Goal: Check status: Check status

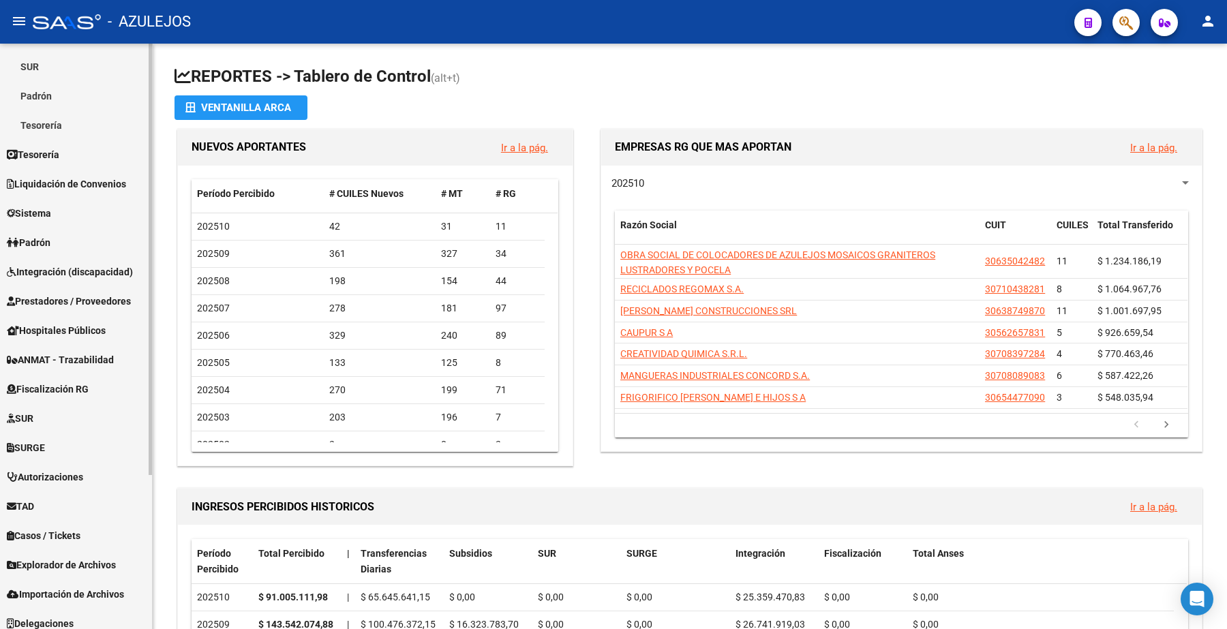
scroll to position [210, 0]
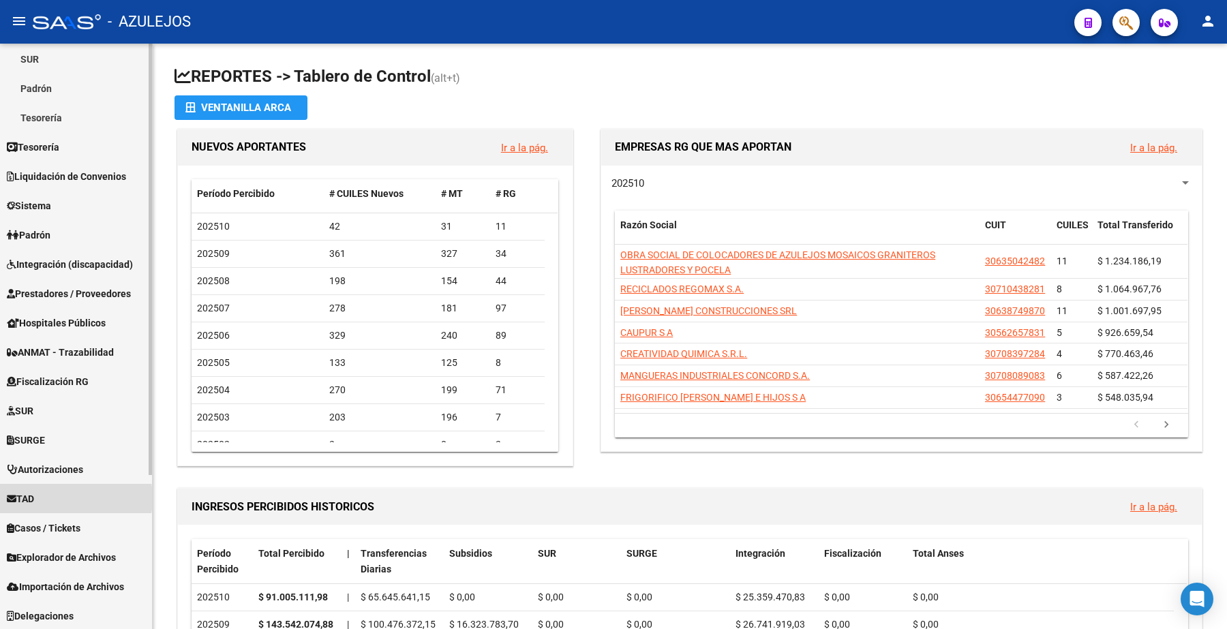
click at [52, 498] on link "TAD" at bounding box center [76, 498] width 152 height 29
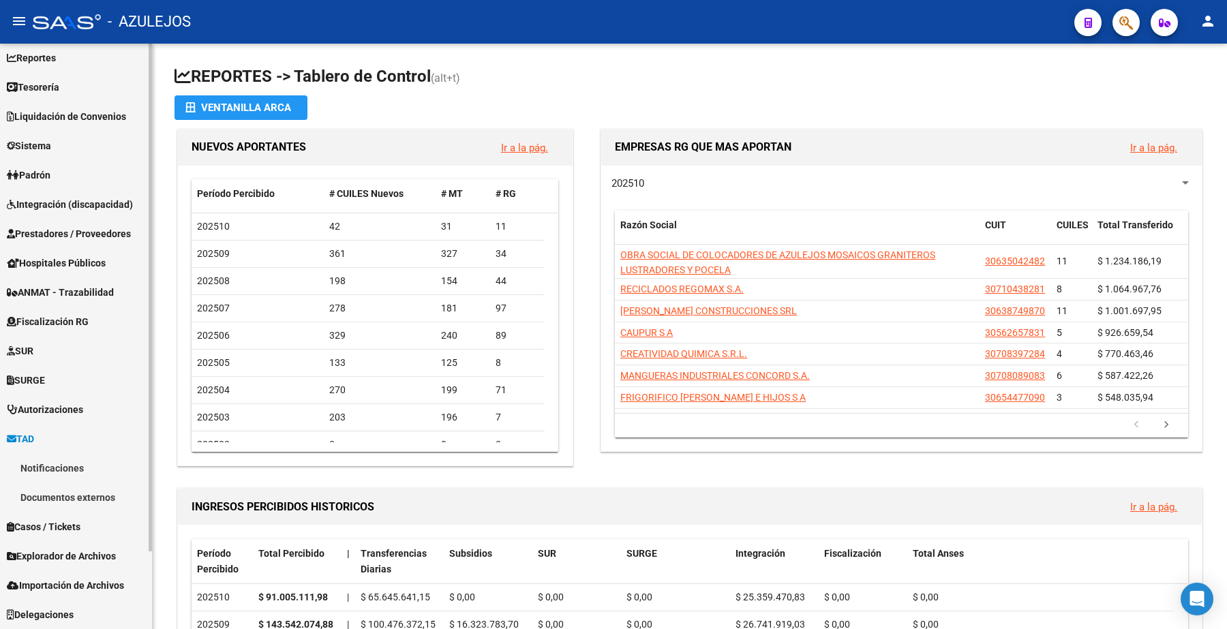
scroll to position [63, 0]
click at [89, 465] on link "Notificaciones" at bounding box center [76, 469] width 152 height 29
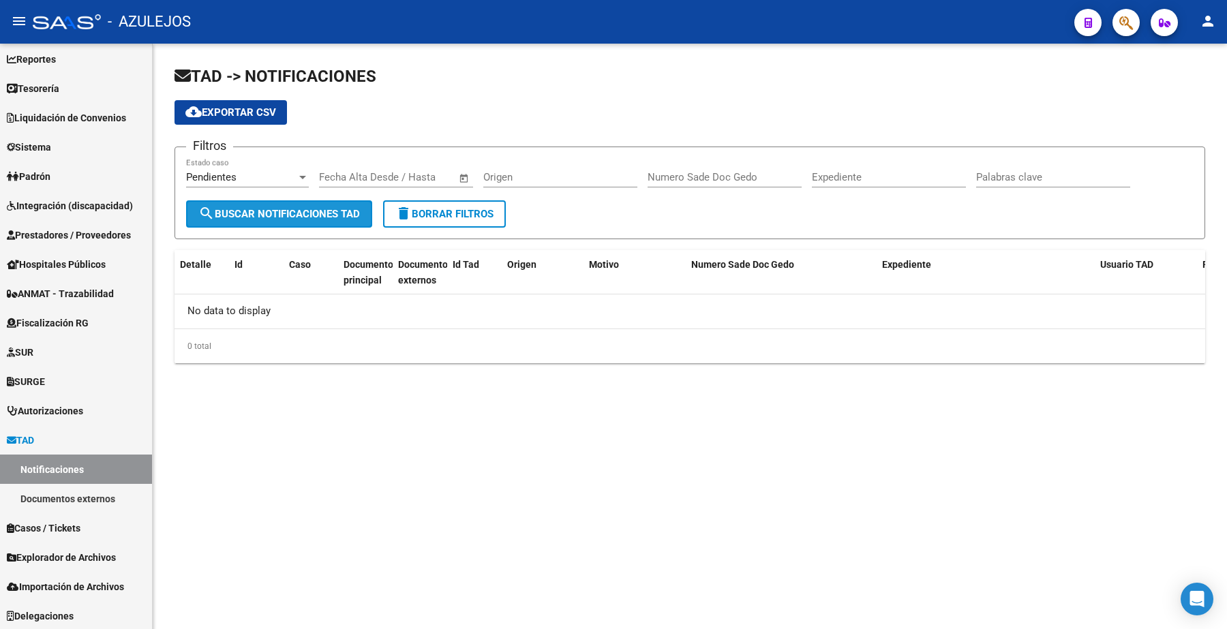
click at [274, 215] on span "search Buscar Notificaciones TAD" at bounding box center [279, 214] width 162 height 12
click at [304, 176] on div at bounding box center [302, 177] width 7 height 3
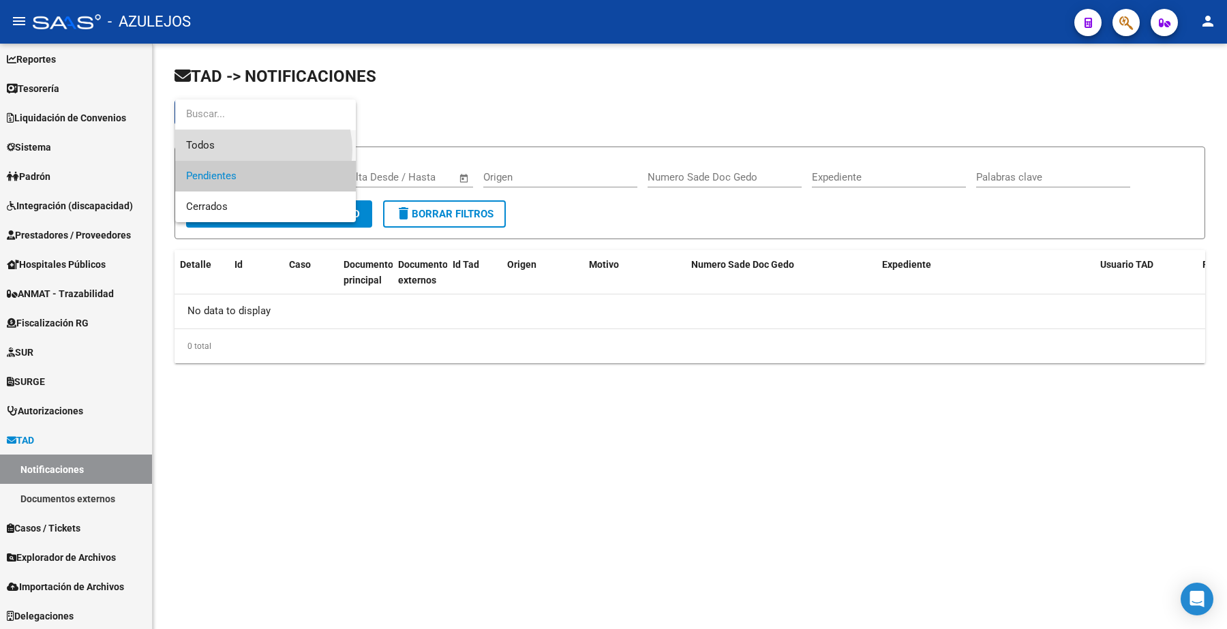
click at [259, 150] on span "Todos" at bounding box center [265, 145] width 159 height 31
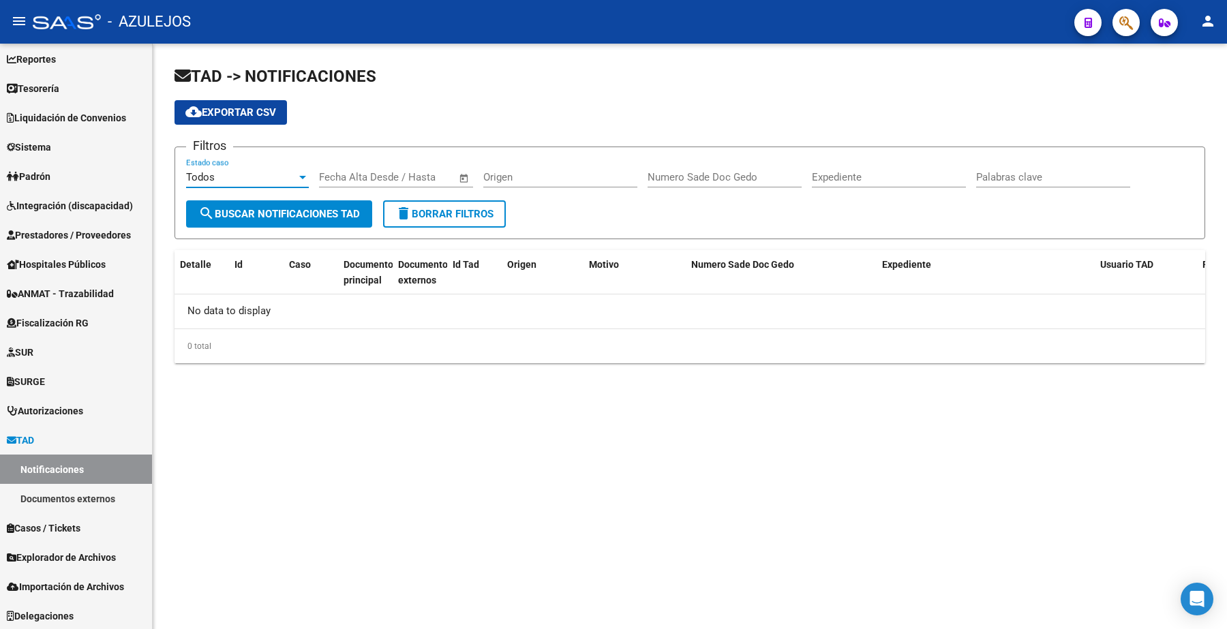
click at [273, 208] on span "search Buscar Notificaciones TAD" at bounding box center [279, 214] width 162 height 12
click at [302, 176] on div at bounding box center [302, 177] width 7 height 3
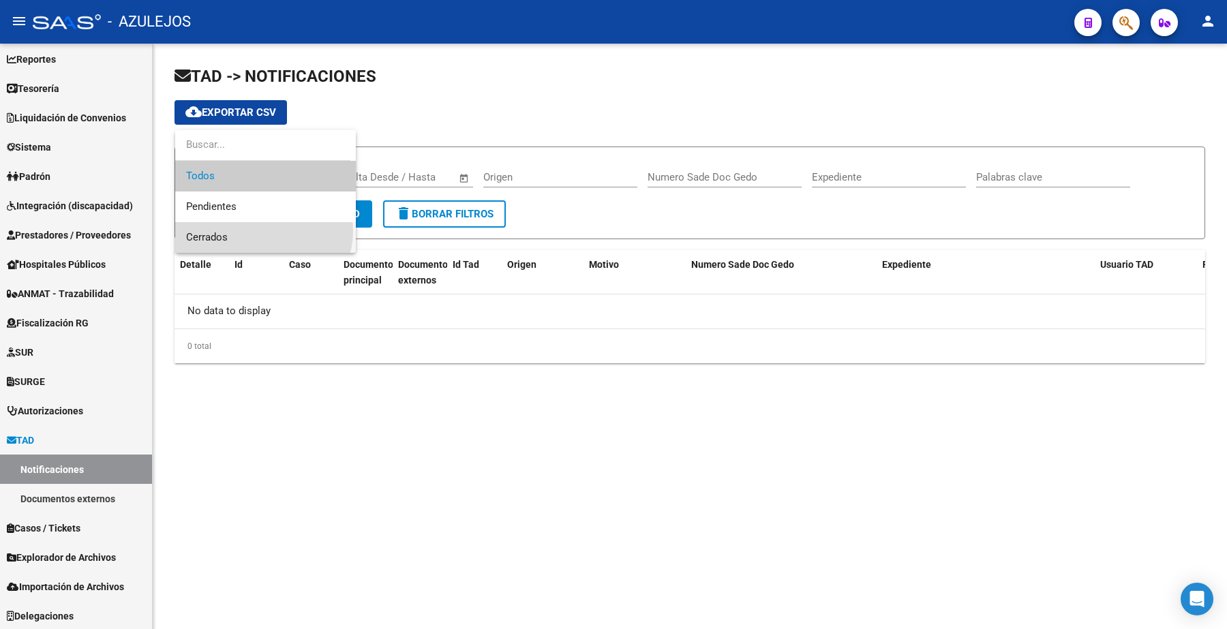
click at [259, 230] on span "Cerrados" at bounding box center [265, 237] width 159 height 31
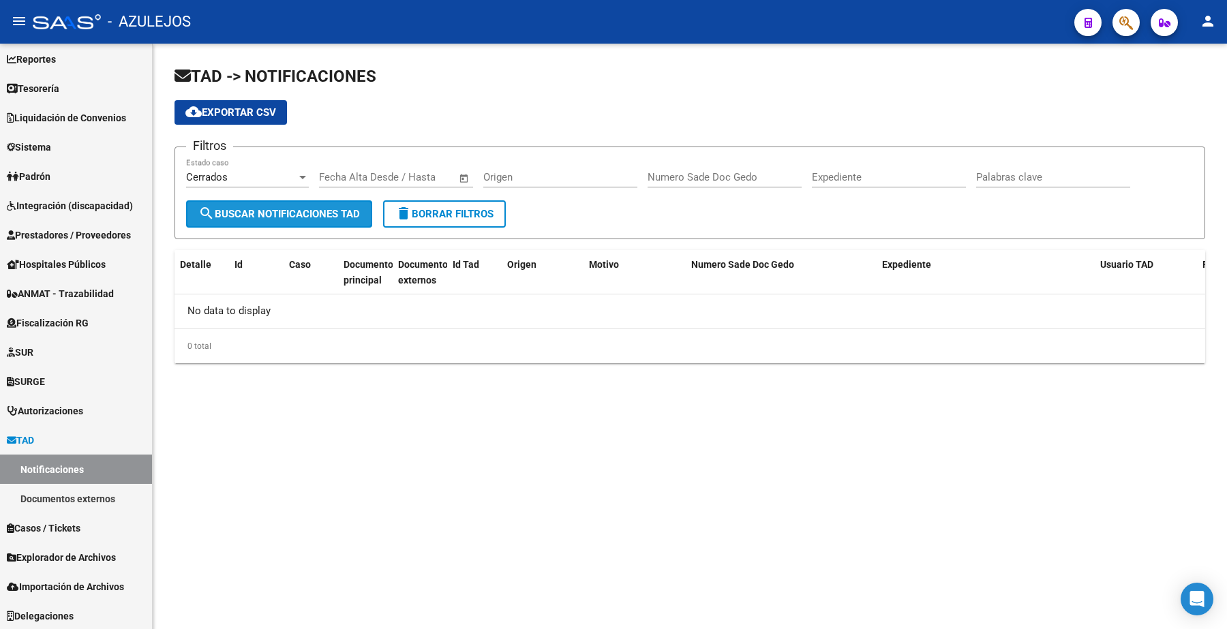
click at [259, 217] on span "search Buscar Notificaciones TAD" at bounding box center [279, 214] width 162 height 12
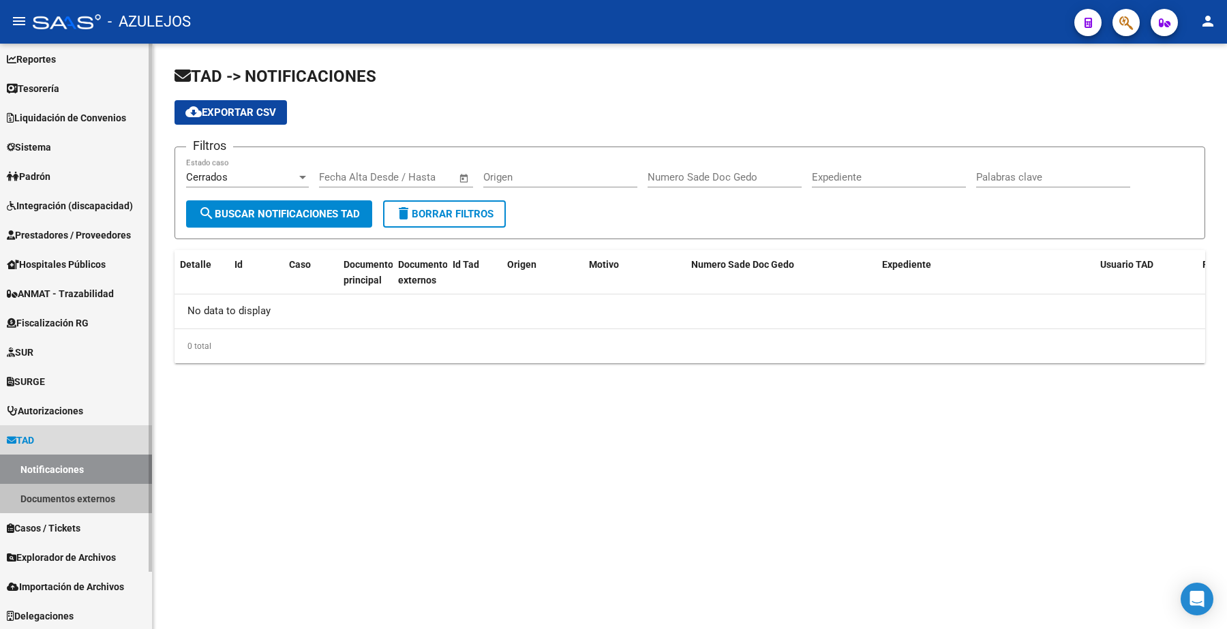
click at [117, 495] on link "Documentos externos" at bounding box center [76, 498] width 152 height 29
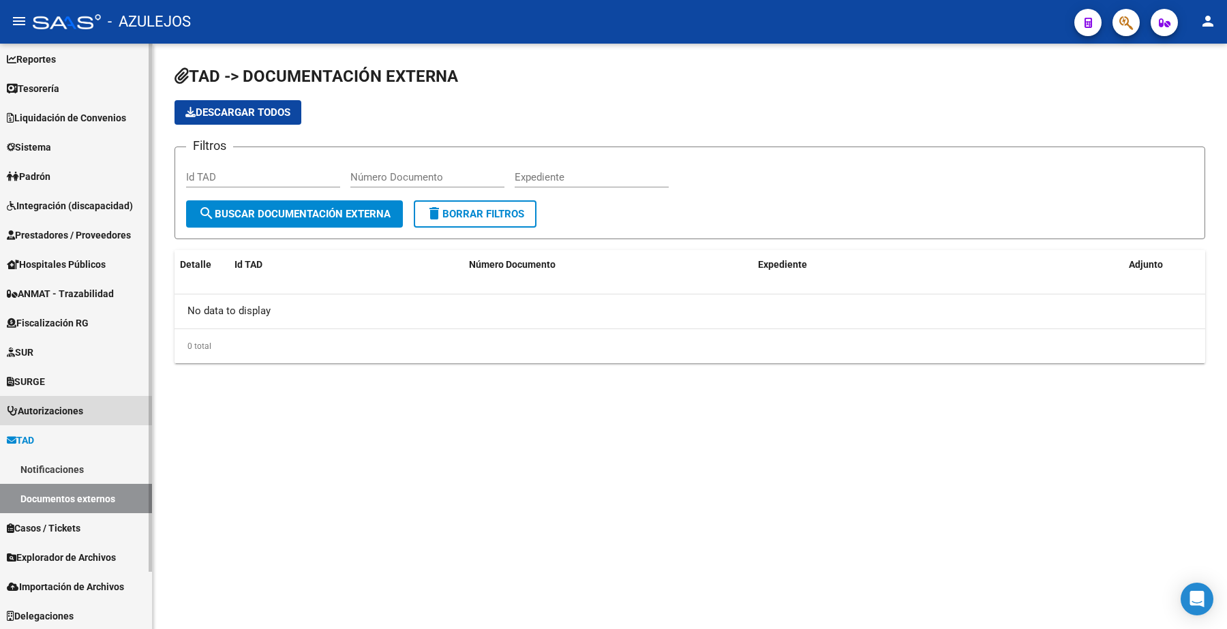
click at [72, 414] on span "Autorizaciones" at bounding box center [45, 411] width 76 height 15
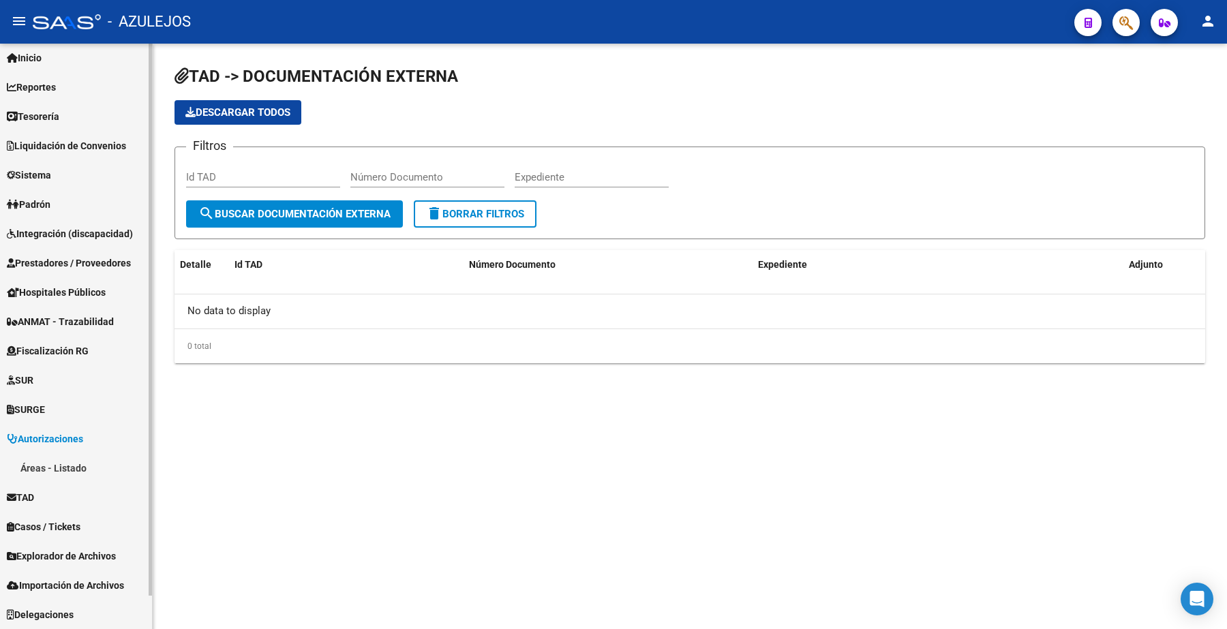
scroll to position [35, 0]
click at [91, 229] on span "Integración (discapacidad)" at bounding box center [70, 234] width 126 height 15
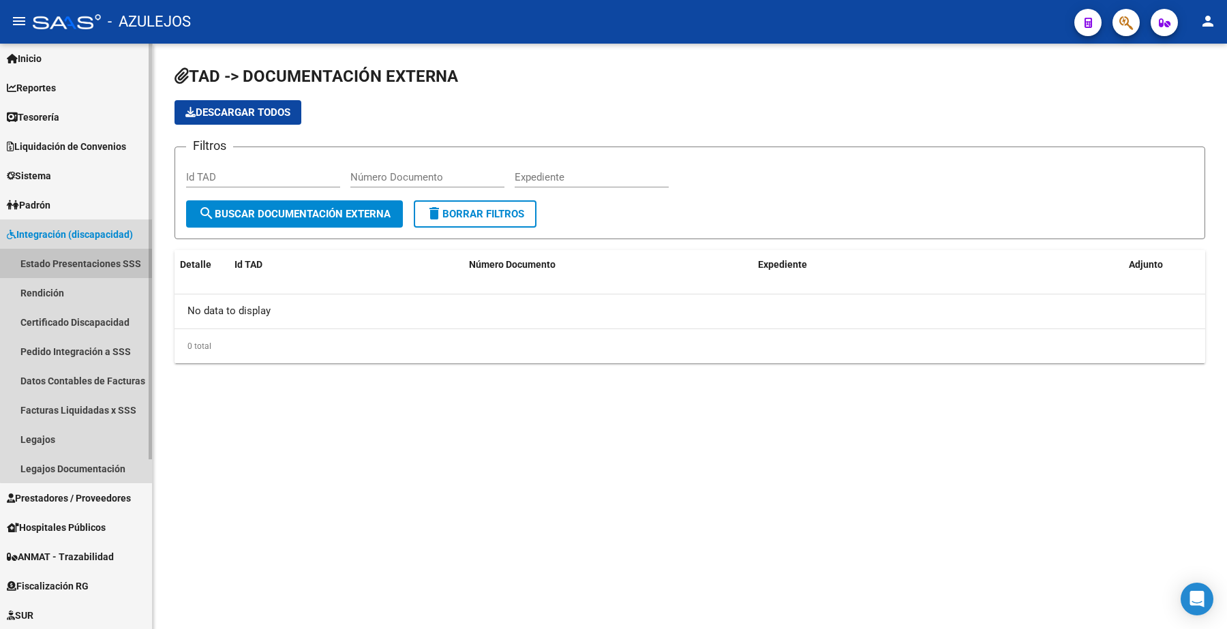
click at [85, 263] on link "Estado Presentaciones SSS" at bounding box center [76, 263] width 152 height 29
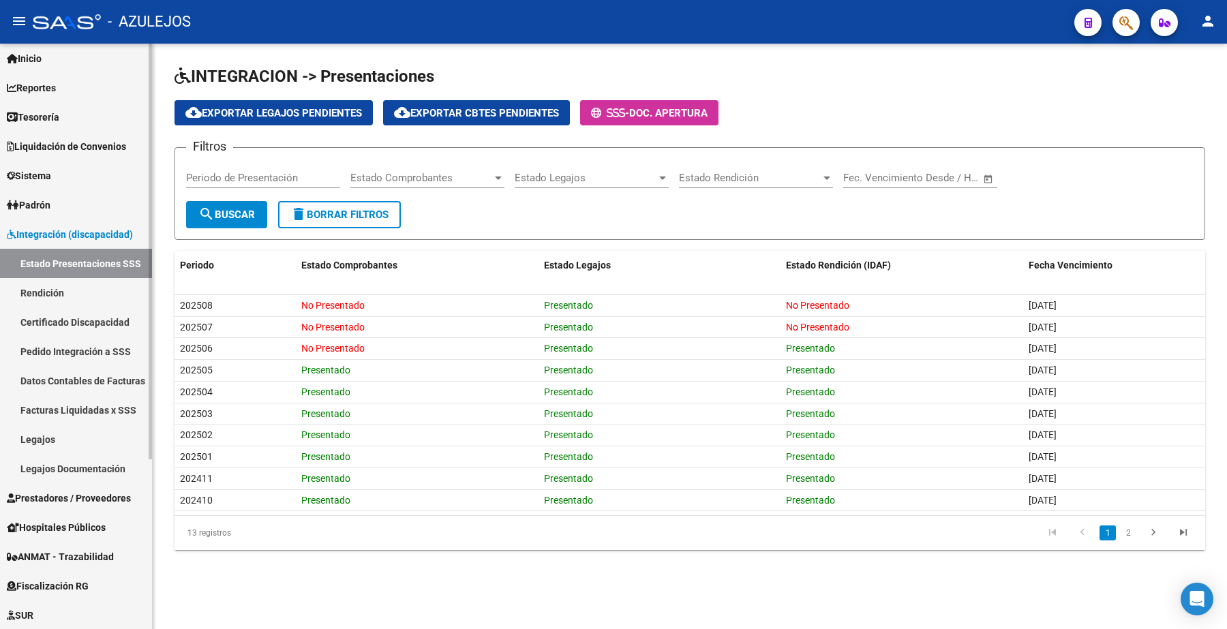
click at [119, 265] on link "Estado Presentaciones SSS" at bounding box center [76, 263] width 152 height 29
click at [91, 230] on span "Integración (discapacidad)" at bounding box center [70, 234] width 126 height 15
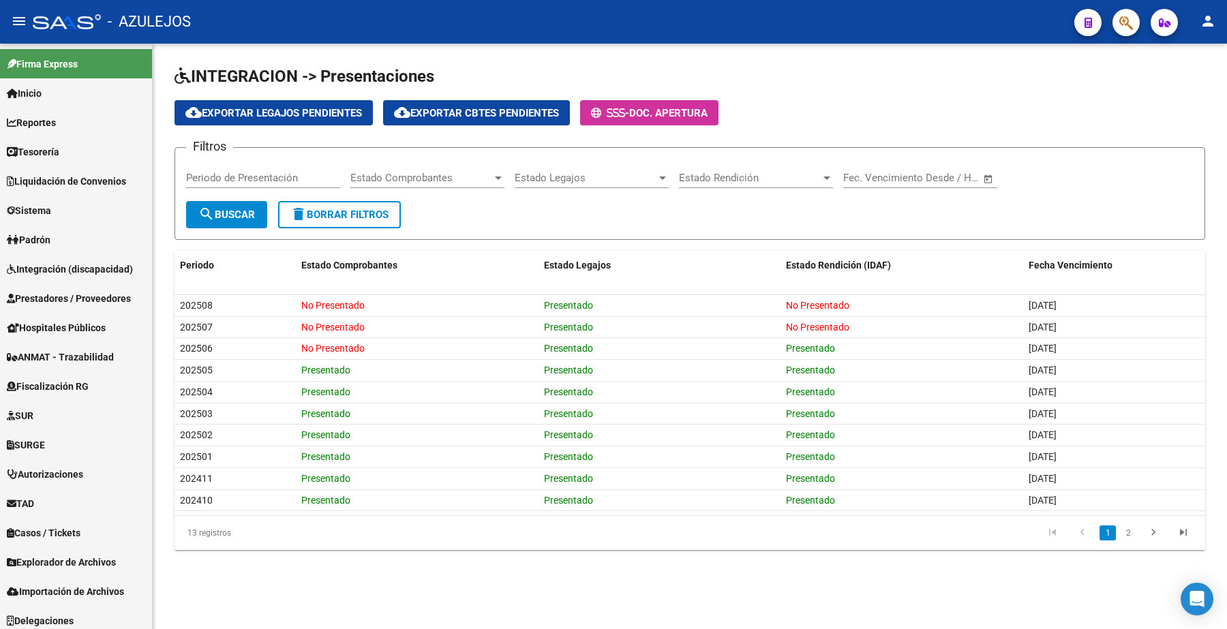
click at [93, 22] on div at bounding box center [67, 21] width 68 height 15
